Goal: Navigation & Orientation: Find specific page/section

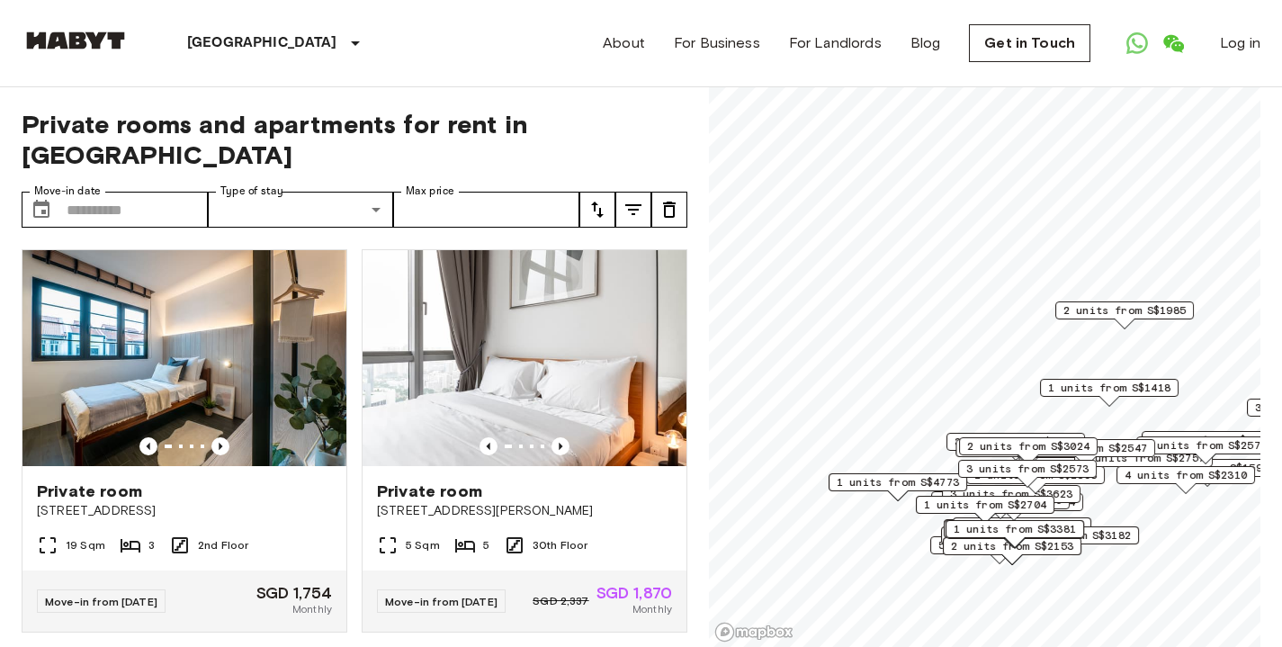
scroll to position [484, 0]
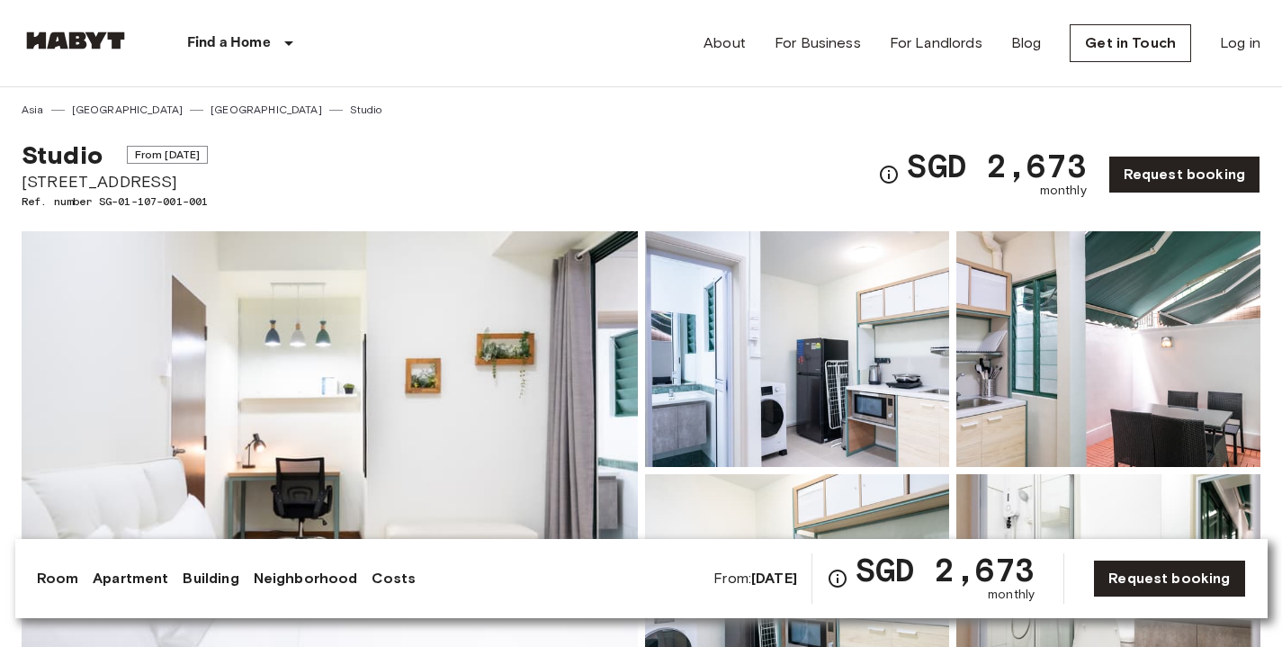
click at [208, 185] on span "[STREET_ADDRESS]" at bounding box center [115, 181] width 186 height 23
copy span "[STREET_ADDRESS]"
